Goal: Task Accomplishment & Management: Use online tool/utility

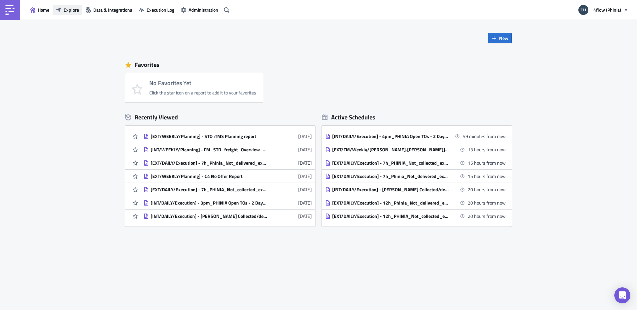
click at [63, 7] on button "Explore" at bounding box center [68, 10] width 30 height 10
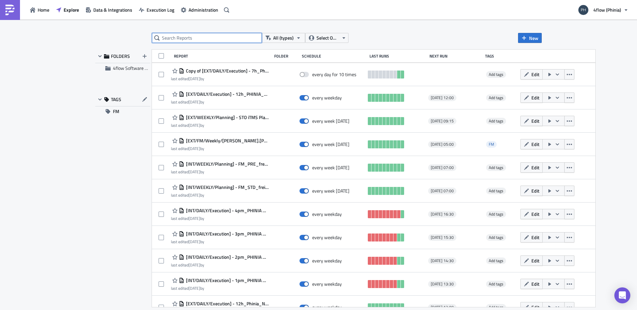
click at [209, 39] on input "text" at bounding box center [207, 38] width 110 height 10
type input "old"
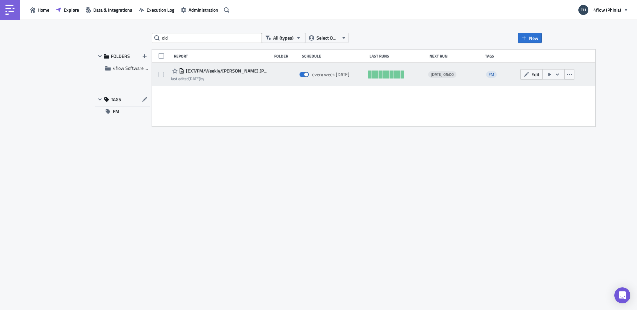
click at [226, 72] on span "[EXT/FM/Weekly/[PERSON_NAME].[PERSON_NAME]] - PHINIA - Old shipments with no bi…" at bounding box center [226, 71] width 84 height 6
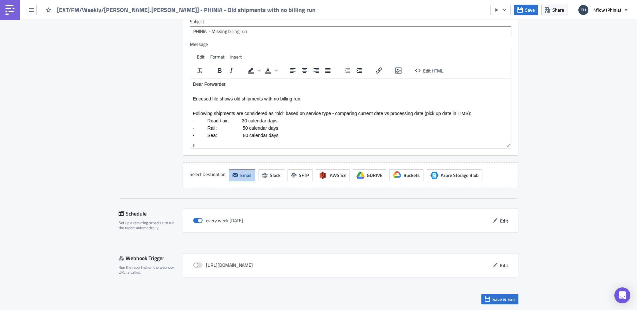
scroll to position [6, 0]
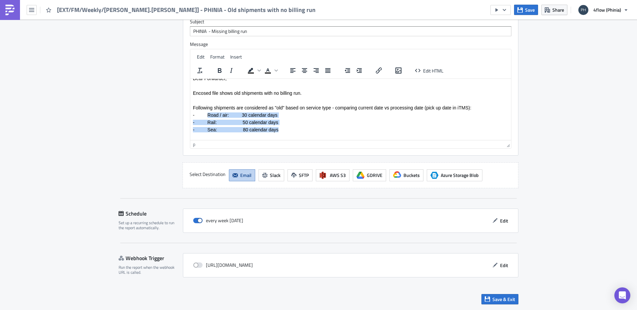
drag, startPoint x: 259, startPoint y: 126, endPoint x: 207, endPoint y: 113, distance: 53.1
click at [207, 113] on body "Dear Forwarder, Encosed file shows old shipments with no billing run. Following…" at bounding box center [350, 137] width 315 height 123
click at [284, 129] on p "- Sea: 80 calendar days" at bounding box center [350, 129] width 315 height 5
drag, startPoint x: 285, startPoint y: 130, endPoint x: 192, endPoint y: 115, distance: 94.2
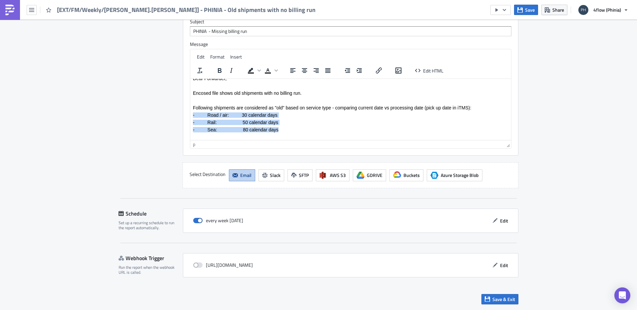
click at [192, 115] on html "Dear Forwarder, Encosed file shows old shipments with no billing run. Following…" at bounding box center [350, 137] width 321 height 128
paste body "Rich Text Area. Press ALT-0 for help."
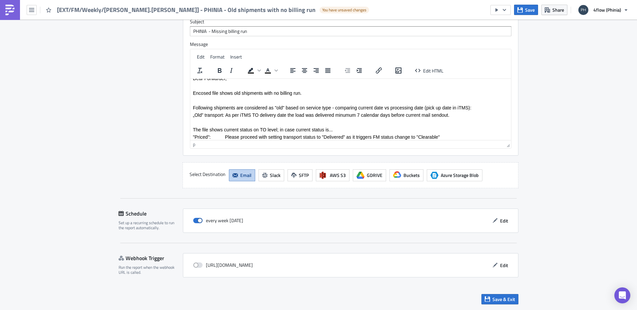
click at [193, 117] on span "„Old” transport: As per iTMS TO delivery date the load was delivered minumum 7 …" at bounding box center [321, 114] width 256 height 5
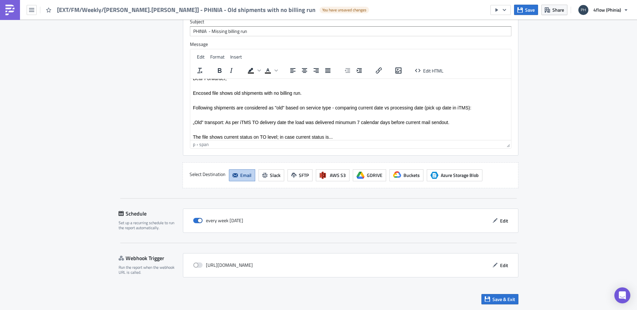
click at [225, 121] on span "„Old” transport: As per iTMS TO delivery date the load was delivered minumum 7 …" at bounding box center [321, 122] width 256 height 5
drag, startPoint x: 193, startPoint y: 122, endPoint x: 223, endPoint y: 124, distance: 30.4
click at [223, 124] on span "„Old” transport: As per iTMS TO delivery date the load was delivered minumum 7 …" at bounding box center [321, 122] width 256 height 5
click at [210, 122] on span "„Old” transport: As per iTMS TO delivery date the load was delivered minumum 7 …" at bounding box center [321, 122] width 256 height 5
drag, startPoint x: 193, startPoint y: 123, endPoint x: 222, endPoint y: 123, distance: 30.0
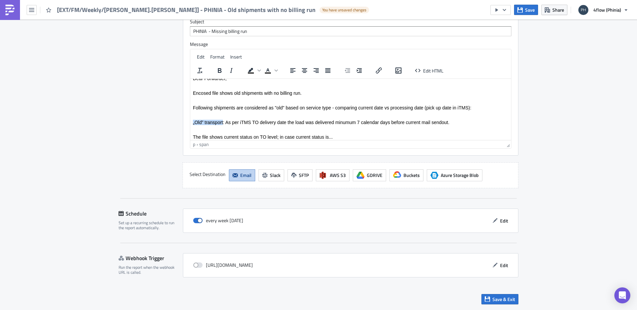
click at [222, 123] on span "„Old” transport: As per iTMS TO delivery date the load was delivered minumum 7 …" at bounding box center [321, 122] width 256 height 5
click at [215, 70] on icon "Bold" at bounding box center [219, 71] width 8 height 8
click at [265, 73] on icon "Text color" at bounding box center [268, 73] width 6 height 1
click at [247, 128] on p "Rich Text Area. Press ALT-0 for help." at bounding box center [350, 129] width 315 height 5
drag, startPoint x: 193, startPoint y: 123, endPoint x: 227, endPoint y: 121, distance: 34.3
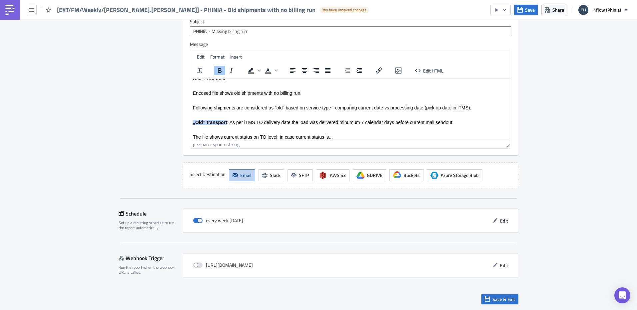
click at [227, 121] on span "„Old” transport : As per iTMS TO delivery date the load was delivered minumum 7…" at bounding box center [323, 122] width 260 height 5
click at [274, 72] on icon "Text color" at bounding box center [275, 70] width 3 height 3
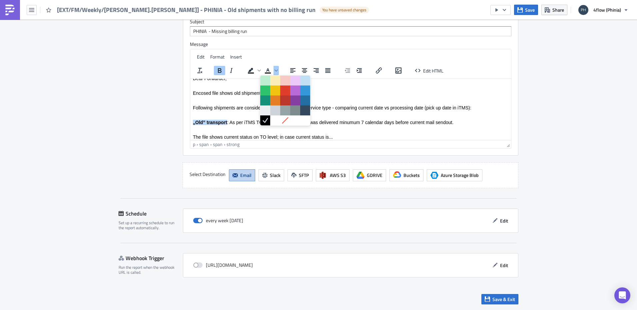
click at [222, 102] on p "Rich Text Area. Press ALT-0 for help." at bounding box center [350, 100] width 315 height 5
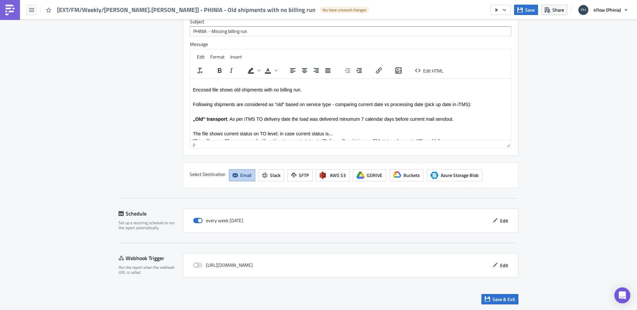
scroll to position [0, 0]
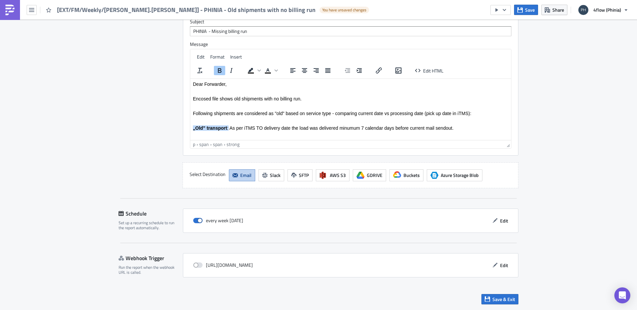
drag, startPoint x: 193, startPoint y: 129, endPoint x: 228, endPoint y: 130, distance: 35.7
click at [228, 130] on span "„Old” transport : As per iTMS TO delivery date the load was delivered minumum 7…" at bounding box center [323, 127] width 260 height 5
click at [257, 71] on icon "Background color" at bounding box center [258, 71] width 3 height 2
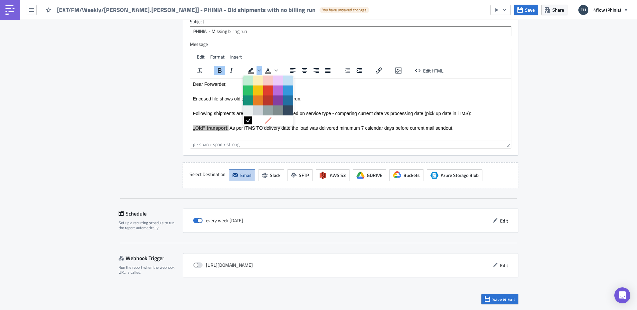
click at [245, 122] on icon at bounding box center [248, 120] width 6 height 6
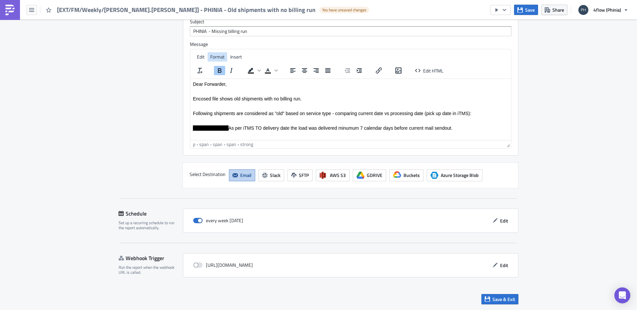
click at [218, 57] on span "Format" at bounding box center [217, 56] width 14 height 7
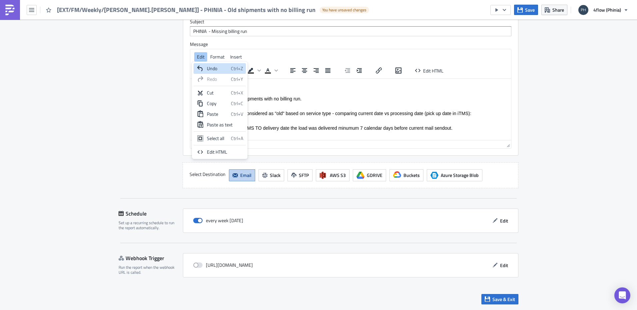
click at [317, 126] on span "„Old” transport : As per iTMS TO delivery date the load was delivered minumum 7…" at bounding box center [322, 127] width 259 height 5
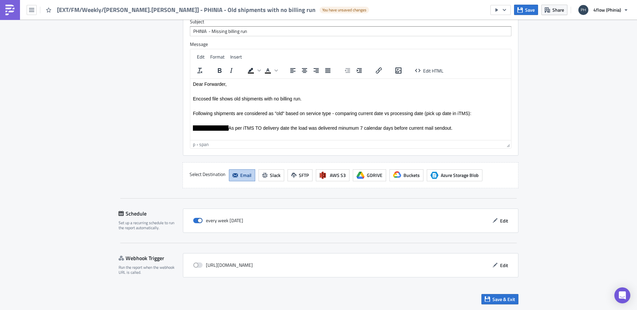
click at [256, 131] on body "Dear Forwarder, Encosed file shows old shipments with no billing run. Following…" at bounding box center [350, 138] width 315 height 115
click at [249, 70] on icon "Background color" at bounding box center [250, 70] width 5 height 4
click at [230, 127] on span "„Old” transport : As per iTMS TO delivery date the load was delivered minumum 7…" at bounding box center [322, 127] width 259 height 5
click at [233, 128] on span "„Old” transport : As per iTMS TO delivery date the load was delivered minumum 7…" at bounding box center [322, 127] width 259 height 5
click at [254, 99] on p "Encosed file shows old shipments with no billing run." at bounding box center [350, 98] width 315 height 5
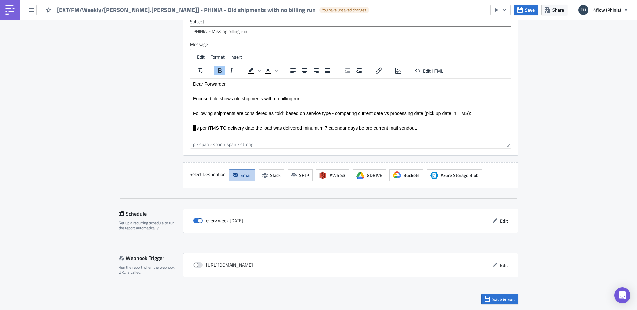
click at [191, 127] on html "Dear Forwarder, Encosed file shows old shipments with no billing run. Following…" at bounding box center [350, 139] width 321 height 121
click at [257, 69] on icon "Background color" at bounding box center [258, 70] width 3 height 3
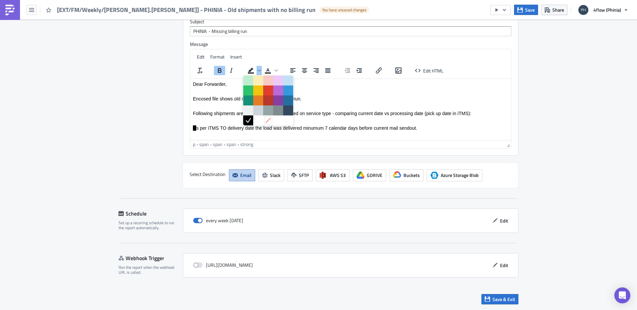
click at [270, 118] on icon at bounding box center [267, 120] width 5 height 5
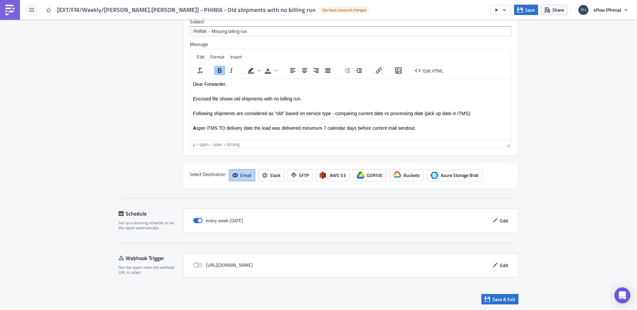
click at [196, 127] on span "A﻿ s per iTMS TO delivery date the load was delivered minumum 7 calendar days b…" at bounding box center [304, 127] width 223 height 5
drag, startPoint x: 192, startPoint y: 127, endPoint x: 197, endPoint y: 128, distance: 5.1
click at [197, 128] on html "Dear Forwarder, Encosed file shows old shipments with no billing run. Following…" at bounding box center [350, 139] width 321 height 121
click at [199, 128] on span "Old shipment: As per iTMS TO delivery date the load was delivered minumum 7 cal…" at bounding box center [320, 127] width 254 height 5
drag, startPoint x: 193, startPoint y: 127, endPoint x: 221, endPoint y: 129, distance: 29.0
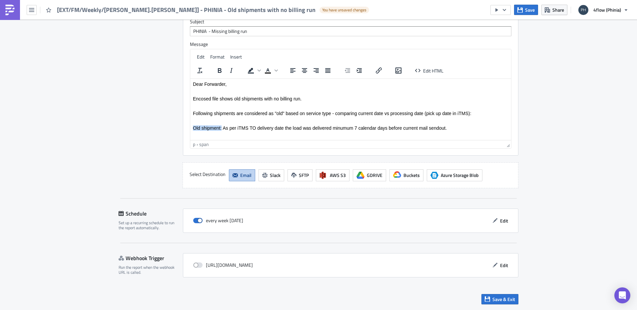
click at [221, 129] on span "Old shipment: As per iTMS TO delivery date the load was delivered minumum 7 cal…" at bounding box center [320, 127] width 254 height 5
drag, startPoint x: 221, startPoint y: 71, endPoint x: 226, endPoint y: 70, distance: 4.4
click at [221, 71] on button "Bold" at bounding box center [219, 70] width 11 height 9
click at [228, 70] on icon "Italic" at bounding box center [231, 71] width 8 height 8
click at [241, 130] on span "Old shipment: As per iTMS TO delivery date the load was delivered minumum 7 cal…" at bounding box center [320, 127] width 255 height 5
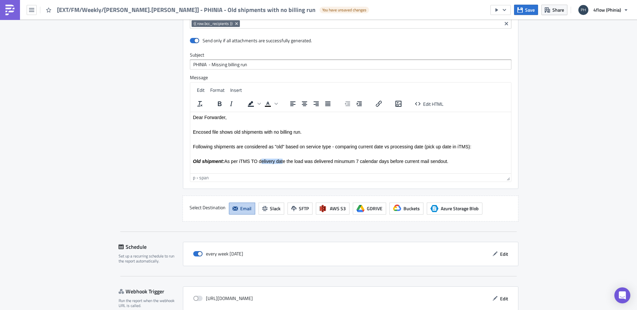
drag, startPoint x: 260, startPoint y: 161, endPoint x: 282, endPoint y: 161, distance: 22.3
click at [282, 161] on span "Old shipment: As per iTMS TO delivery date the load was delivered minumum 7 cal…" at bounding box center [320, 161] width 255 height 5
click at [306, 159] on span "Old shipment: As per iTMS TO delivery date the load was delivered minumum 7 cal…" at bounding box center [320, 161] width 255 height 5
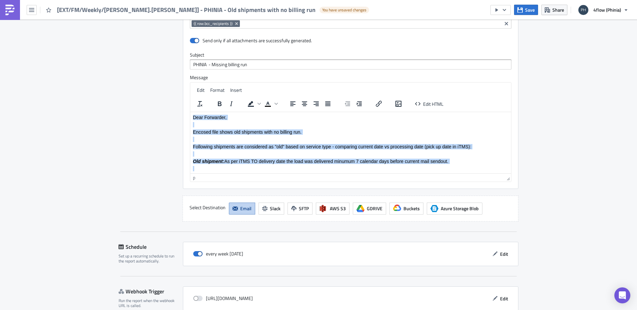
scroll to position [59, 0]
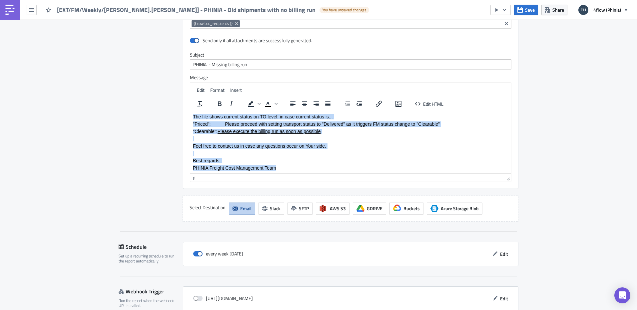
drag, startPoint x: 193, startPoint y: 117, endPoint x: 333, endPoint y: 169, distance: 149.1
click at [333, 169] on body "Dear Forwarder, Encosed file shows old shipments with no billing run. Following…" at bounding box center [350, 112] width 315 height 115
copy body "Dear Forwarder, Encosed file shows old shipments with no billing run. Following…"
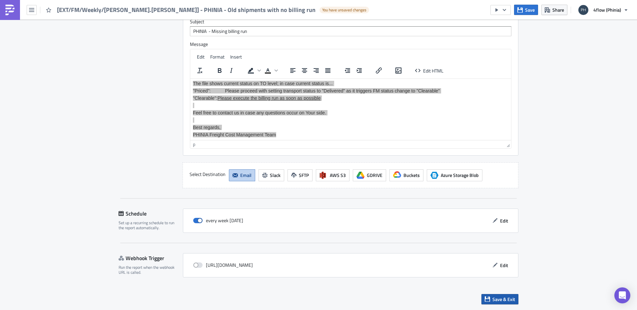
click at [500, 301] on span "Save & Exit" at bounding box center [503, 299] width 23 height 7
